Goal: Task Accomplishment & Management: Complete application form

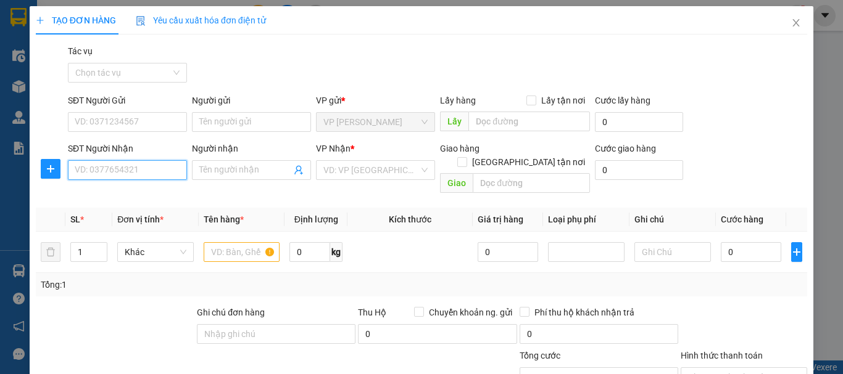
click at [151, 173] on input "SĐT Người Nhận" at bounding box center [127, 170] width 119 height 20
click at [83, 200] on div "0969626556 - c thơ" at bounding box center [126, 195] width 103 height 14
type input "0969626556"
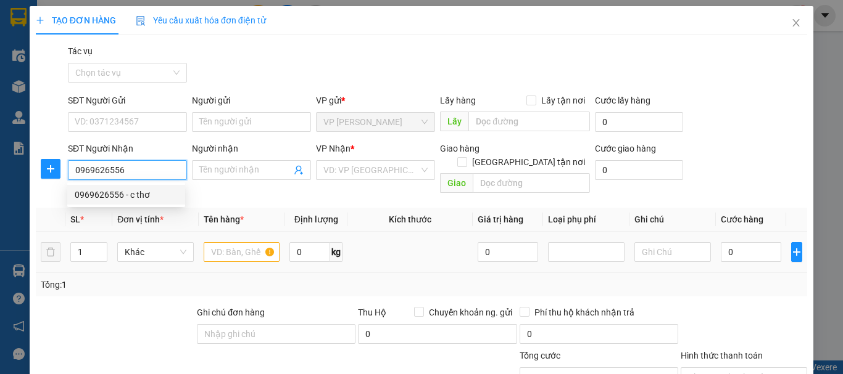
type input "c thơ"
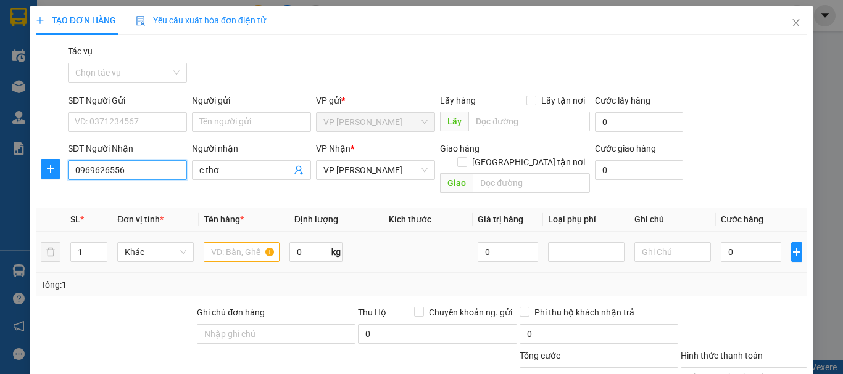
type input "0969626556"
click at [239, 246] on input "text" at bounding box center [242, 252] width 76 height 20
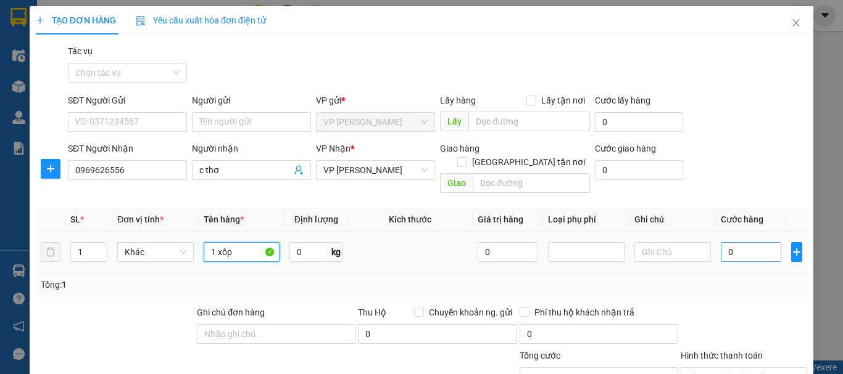
type input "1 xốp"
click at [720, 242] on input "0" at bounding box center [750, 252] width 60 height 20
type input "5"
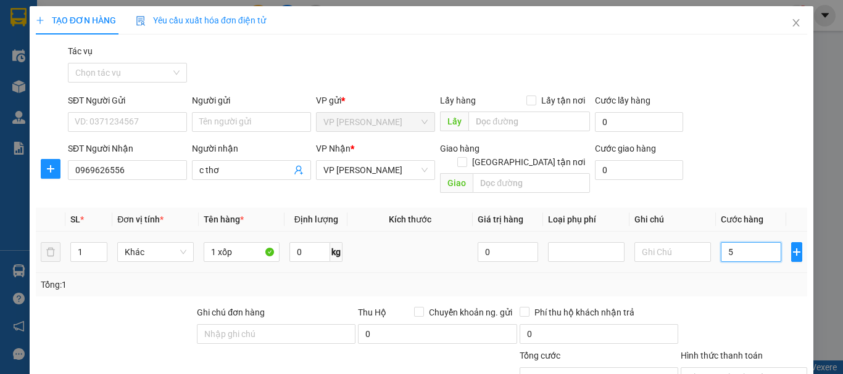
type input "50"
type input "500"
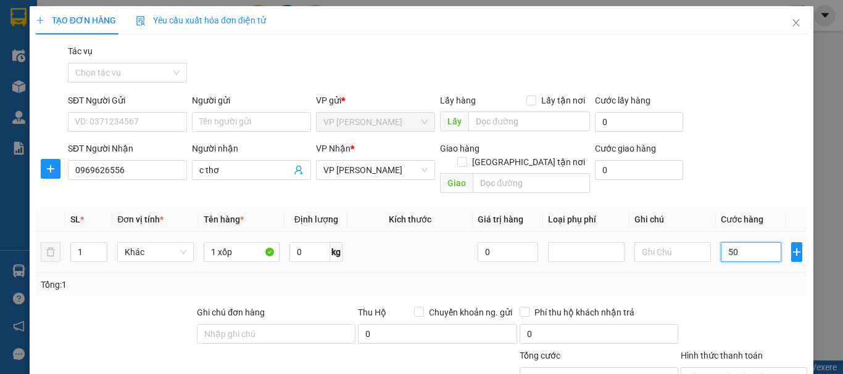
type input "500"
type input "5.000"
type input "50.000"
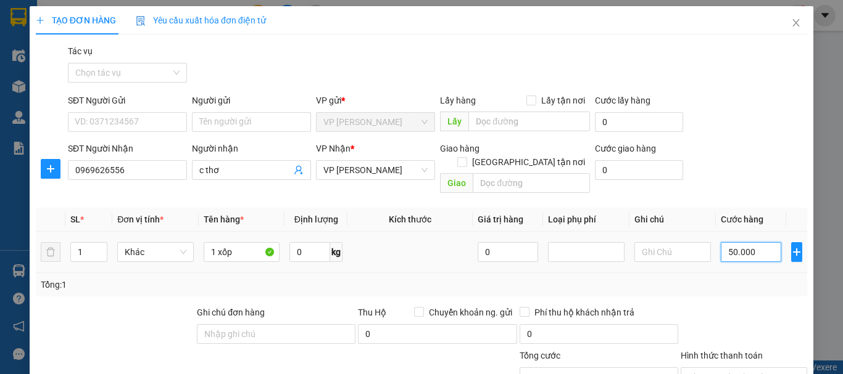
type input "50.000"
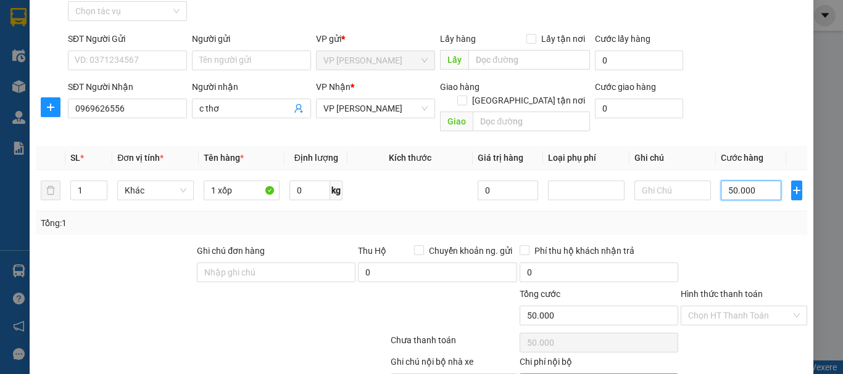
scroll to position [120, 0]
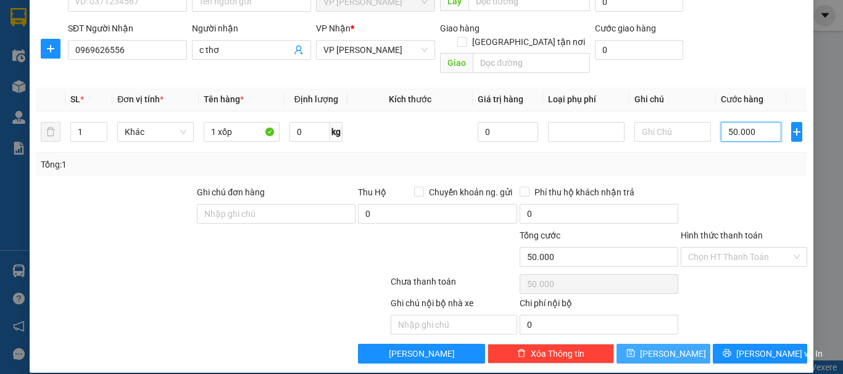
type input "50.000"
click at [635, 349] on icon "save" at bounding box center [630, 353] width 9 height 9
type input "0"
